Goal: Task Accomplishment & Management: Manage account settings

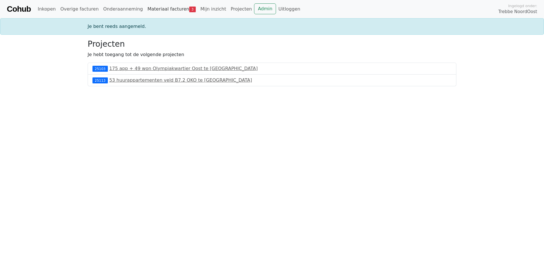
click at [189, 10] on span "3" at bounding box center [192, 10] width 7 height 6
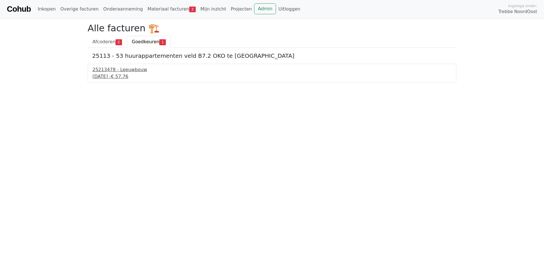
click at [128, 74] on span "€ 57,76" at bounding box center [119, 76] width 17 height 5
